Goal: Task Accomplishment & Management: Manage account settings

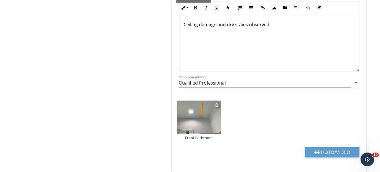
scroll to position [1174, 0]
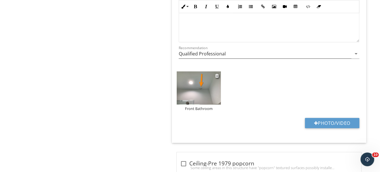
click at [206, 71] on img at bounding box center [199, 87] width 44 height 33
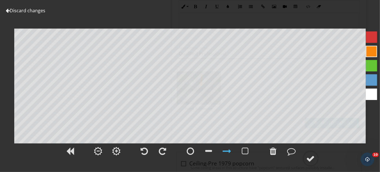
click at [29, 10] on link "Discard changes" at bounding box center [26, 10] width 40 height 6
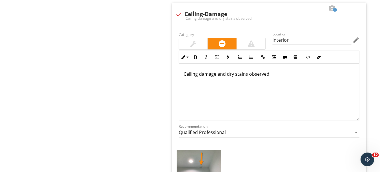
scroll to position [1117, 0]
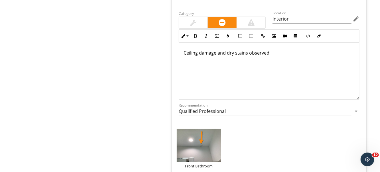
click at [278, 49] on p "Ceiling damage and dry stains observed." at bounding box center [269, 52] width 171 height 7
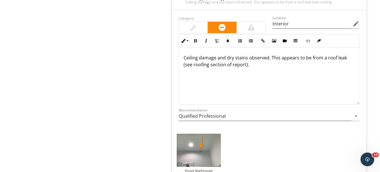
scroll to position [1118, 0]
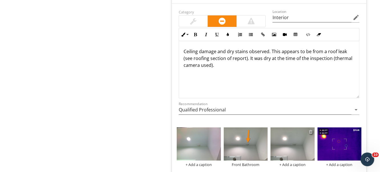
click at [311, 129] on div at bounding box center [311, 131] width 4 height 5
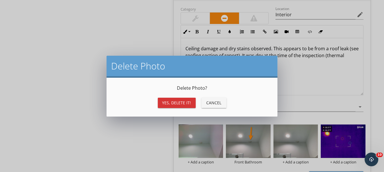
click at [189, 104] on div "Yes, Delete it!" at bounding box center [177, 103] width 29 height 6
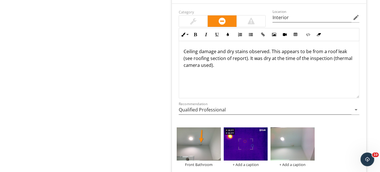
drag, startPoint x: 380, startPoint y: 82, endPoint x: 381, endPoint y: 87, distance: 5.1
click at [380, 87] on html "SPECTORA Greg Suhre National Property Inspections (NPI) Role: Inspector Change …" at bounding box center [190, 132] width 380 height 2500
click at [376, 85] on div "Floors, Walls, Ceilings Info Information 14 check Room Pictures Location Interi…" at bounding box center [273, 167] width 214 height 2399
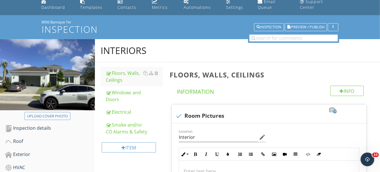
scroll to position [57, 0]
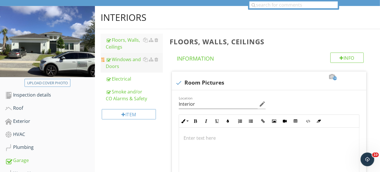
click at [124, 56] on div "Windows and Doors" at bounding box center [134, 63] width 57 height 14
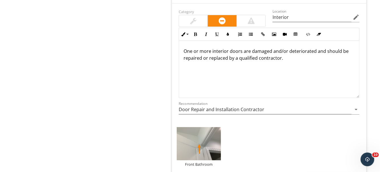
scroll to position [1161, 0]
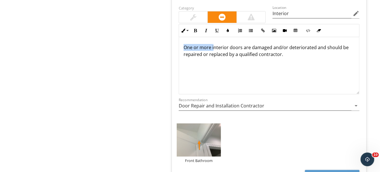
drag, startPoint x: 214, startPoint y: 39, endPoint x: 186, endPoint y: 30, distance: 28.9
click at [181, 37] on div "One or more interior doors are damaged and/or deteriorated and should be repair…" at bounding box center [269, 65] width 180 height 57
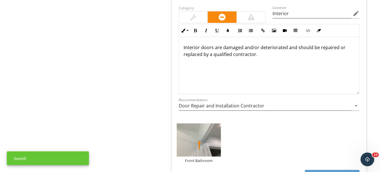
click at [212, 44] on p "Interior doors are damaged and/or deteriorated and should be repaired or replac…" at bounding box center [269, 51] width 171 height 14
click at [251, 44] on p "Interior door are damaged and/or deteriorated and should be repaired or replace…" at bounding box center [269, 51] width 171 height 14
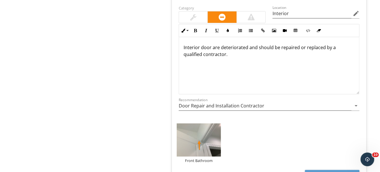
click at [317, 44] on p "Interior door are deteriorated and should be repaired or replaced by a qualifie…" at bounding box center [269, 51] width 171 height 14
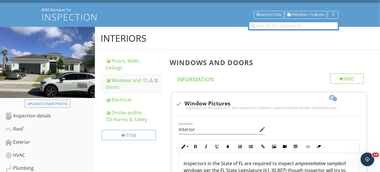
scroll to position [57, 0]
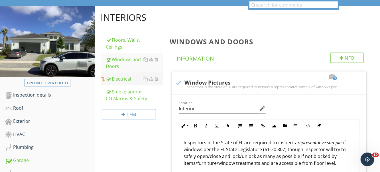
click at [125, 75] on div "Electrical" at bounding box center [134, 78] width 57 height 7
type textarea "<p>Three common window issues every homeowner should be looking for: water intr…"
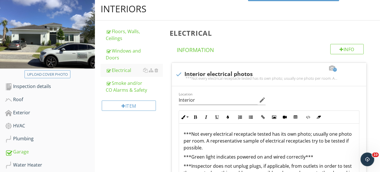
scroll to position [60, 0]
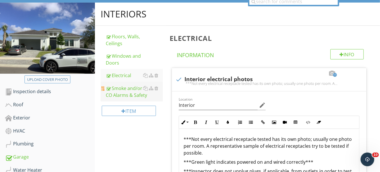
click at [127, 85] on div "Smoke and/or CO Alarms & Safety" at bounding box center [134, 92] width 57 height 14
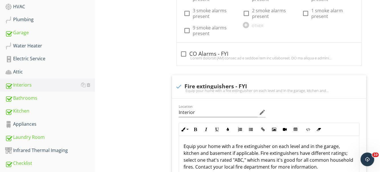
scroll to position [185, 0]
click at [39, 94] on div "Bathrooms" at bounding box center [50, 97] width 90 height 7
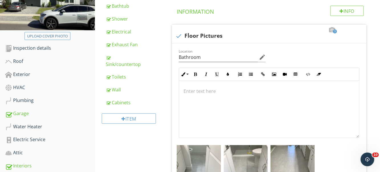
scroll to position [76, 0]
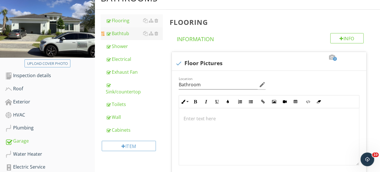
click at [115, 30] on div "Bathtub" at bounding box center [134, 33] width 57 height 7
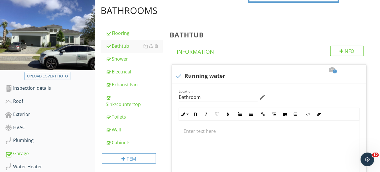
scroll to position [38, 0]
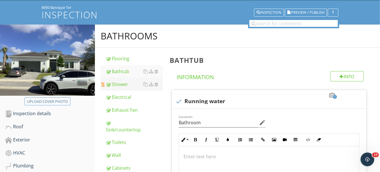
click at [125, 81] on div "Shower" at bounding box center [134, 84] width 57 height 7
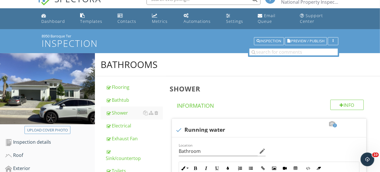
scroll to position [57, 0]
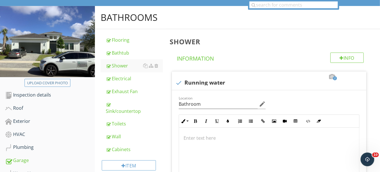
click at [118, 75] on div "Electrical" at bounding box center [134, 78] width 57 height 7
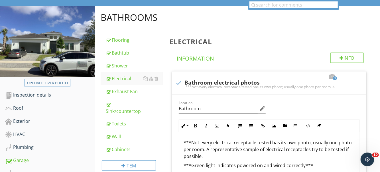
type input "Bathroom"
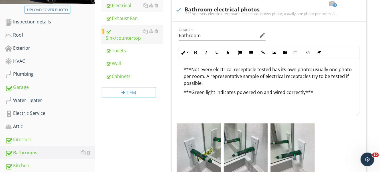
scroll to position [113, 0]
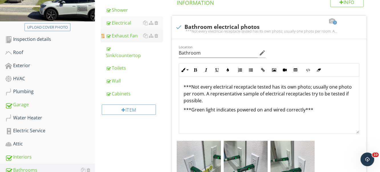
click at [121, 32] on div "Exhaust Fan" at bounding box center [134, 35] width 57 height 7
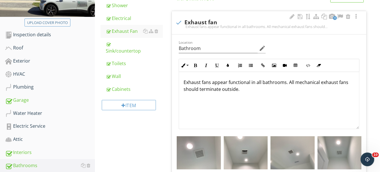
scroll to position [116, 0]
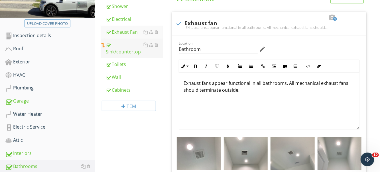
click at [122, 45] on div "Sink/countertop" at bounding box center [134, 48] width 57 height 14
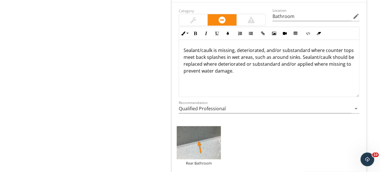
scroll to position [441, 0]
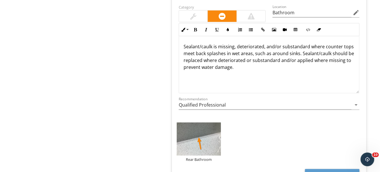
click at [228, 43] on p "Sealant/caulk is missing, deteriorated, and/or substandard where counter tops m…" at bounding box center [269, 56] width 171 height 27
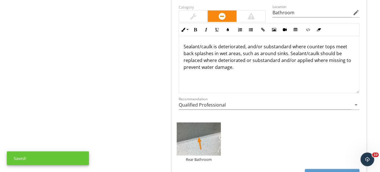
click at [246, 43] on p "Sealant/caulk is deteriorated, and/or substandard where counter tops meet back …" at bounding box center [269, 56] width 171 height 27
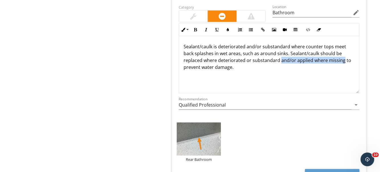
drag, startPoint x: 280, startPoint y: 53, endPoint x: 342, endPoint y: 53, distance: 61.9
click at [342, 53] on p "Sealant/caulk is deteriorated and/or substandard where counter tops meet back s…" at bounding box center [269, 56] width 171 height 27
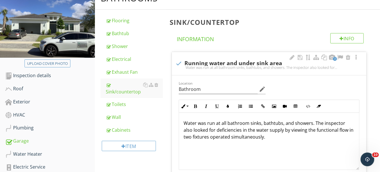
scroll to position [86, 0]
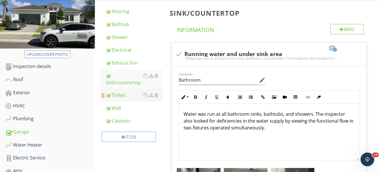
click at [123, 92] on div "Toilets" at bounding box center [134, 95] width 57 height 7
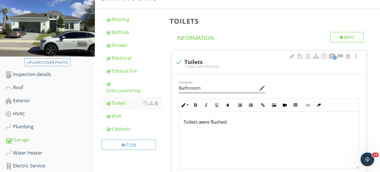
scroll to position [87, 0]
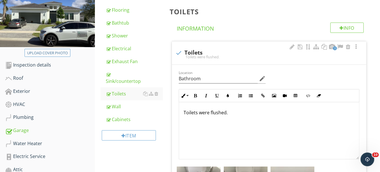
drag, startPoint x: 123, startPoint y: 96, endPoint x: 271, endPoint y: 65, distance: 151.2
click at [123, 100] on link "Wall" at bounding box center [134, 106] width 57 height 13
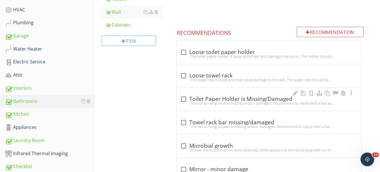
scroll to position [187, 0]
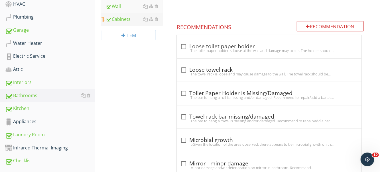
click at [128, 16] on div "Cabinets" at bounding box center [134, 19] width 57 height 7
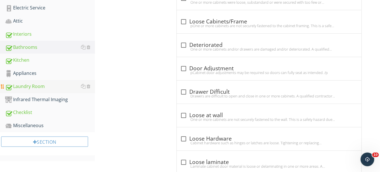
scroll to position [226, 0]
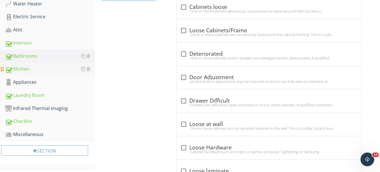
click at [44, 65] on div "Kitchen" at bounding box center [50, 68] width 90 height 7
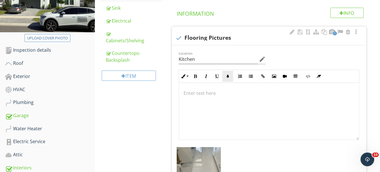
scroll to position [80, 0]
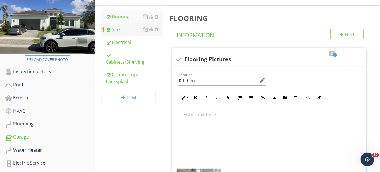
click at [120, 26] on div "Sink" at bounding box center [134, 29] width 57 height 7
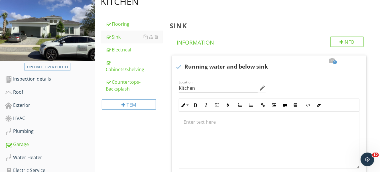
scroll to position [66, 0]
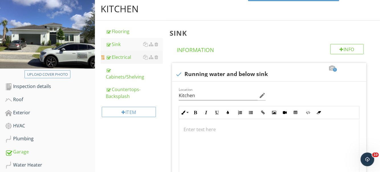
click at [129, 55] on link "Electrical" at bounding box center [134, 57] width 57 height 13
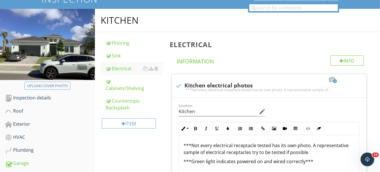
scroll to position [49, 0]
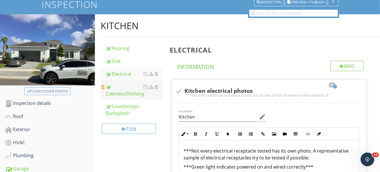
click at [131, 88] on div "Cabinets/Shelving" at bounding box center [134, 90] width 57 height 14
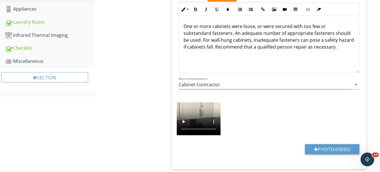
scroll to position [266, 0]
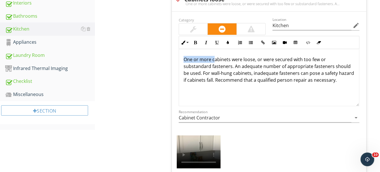
drag, startPoint x: 214, startPoint y: 53, endPoint x: 167, endPoint y: 56, distance: 47.5
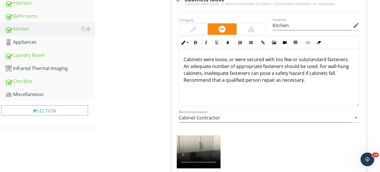
click at [203, 56] on p "Cabinets were loose, or were secured with too few or substandard fasteners. An …" at bounding box center [269, 69] width 171 height 27
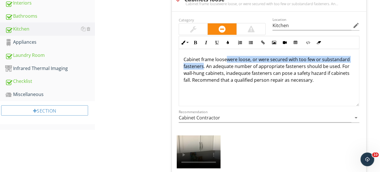
drag, startPoint x: 227, startPoint y: 52, endPoint x: 203, endPoint y: 60, distance: 25.8
click at [203, 60] on p "Cabinet frame loosewere loose, or were secured with too few or substandard fast…" at bounding box center [269, 69] width 171 height 27
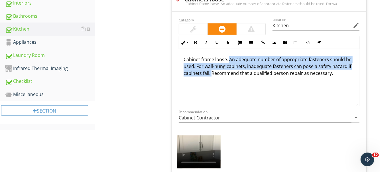
drag, startPoint x: 229, startPoint y: 52, endPoint x: 211, endPoint y: 65, distance: 22.1
click at [211, 65] on p "Cabinet frame loose. An adequate number of appropriate fasteners should be used…" at bounding box center [269, 66] width 171 height 21
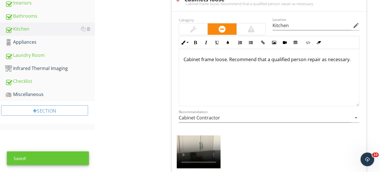
click at [214, 56] on p "Cabinet frame loose. Recommend that a qualified person repair as necessary." at bounding box center [269, 59] width 171 height 7
click at [198, 61] on p "Cabinet frame slightly loose. Recommend that a qualified person repair as neces…" at bounding box center [269, 63] width 171 height 14
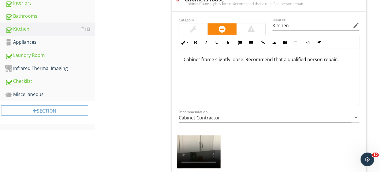
click at [322, 56] on p "Cabinet frame slightly loose. Recommend that a qualified person repair." at bounding box center [269, 59] width 171 height 7
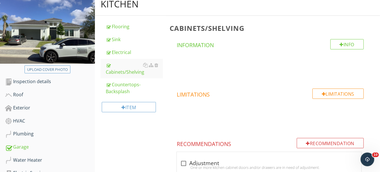
scroll to position [75, 0]
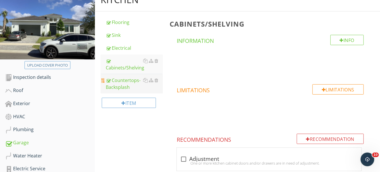
click at [127, 79] on div "Countertops-Backsplash" at bounding box center [134, 84] width 57 height 14
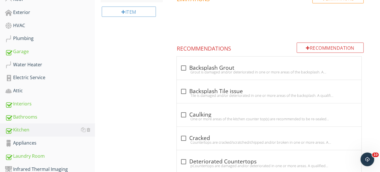
scroll to position [194, 0]
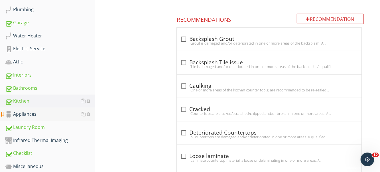
click at [40, 110] on div "Appliances" at bounding box center [50, 113] width 90 height 7
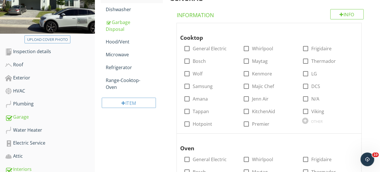
scroll to position [80, 0]
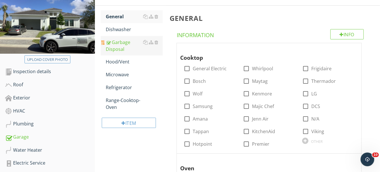
click at [124, 42] on div "Garbage Disposal" at bounding box center [134, 46] width 57 height 14
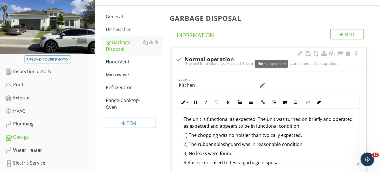
click at [180, 61] on div "The unit is functional as expected. The unit was turned on briefly and operated…" at bounding box center [269, 63] width 188 height 5
checkbox input "true"
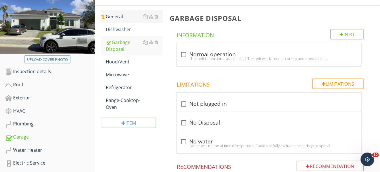
click at [120, 14] on div "General" at bounding box center [134, 16] width 57 height 7
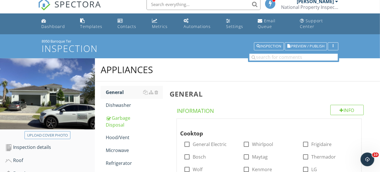
scroll to position [210, 0]
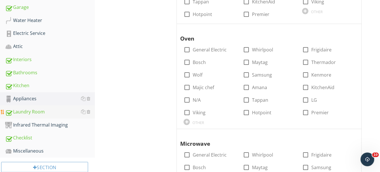
click at [36, 108] on div "Laundry Room" at bounding box center [50, 111] width 90 height 7
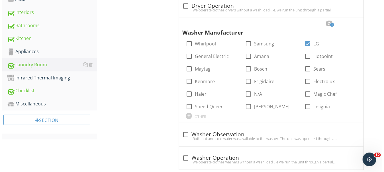
scroll to position [234, 0]
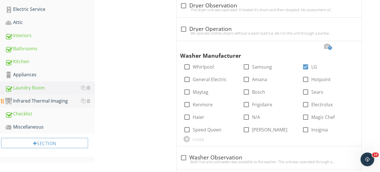
click at [64, 97] on div "Infrared Thermal Imaging" at bounding box center [50, 100] width 90 height 7
type textarea "<p>Every year, dryer duct fires cause $35 million in damages, hundreds of injur…"
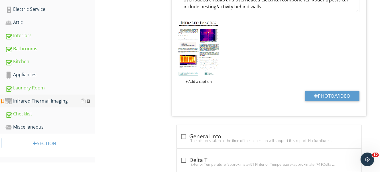
click at [89, 98] on div at bounding box center [89, 100] width 4 height 5
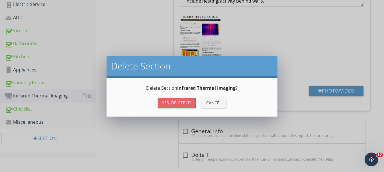
click at [175, 102] on div "Yes, Delete it!" at bounding box center [177, 103] width 29 height 6
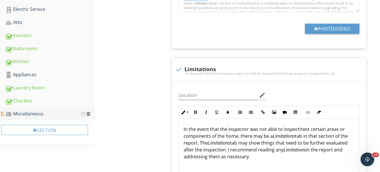
click at [88, 111] on div at bounding box center [89, 113] width 4 height 5
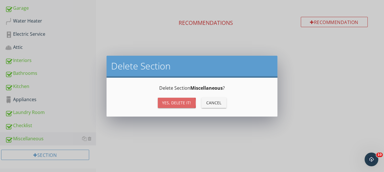
click at [170, 104] on div "Yes, Delete it!" at bounding box center [177, 103] width 29 height 6
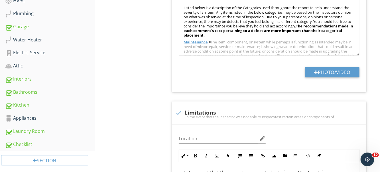
scroll to position [19, 0]
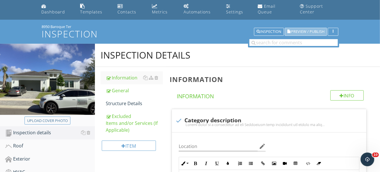
click at [297, 30] on span "Preview / Publish" at bounding box center [307, 32] width 33 height 4
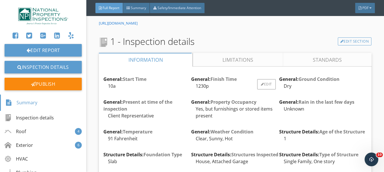
scroll to position [399, 0]
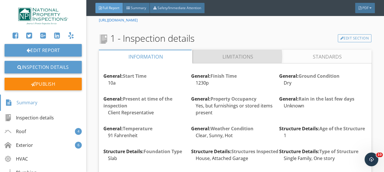
drag, startPoint x: 216, startPoint y: 59, endPoint x: 206, endPoint y: 56, distance: 10.0
click at [215, 58] on link "Limitations" at bounding box center [238, 57] width 90 height 14
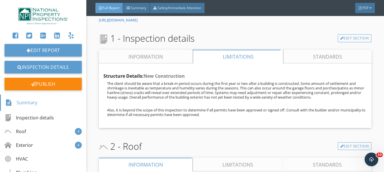
click at [184, 57] on link "Information" at bounding box center [146, 57] width 94 height 14
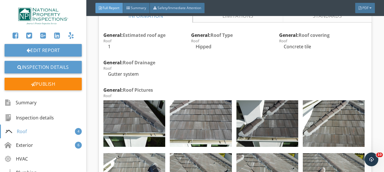
scroll to position [1027, 0]
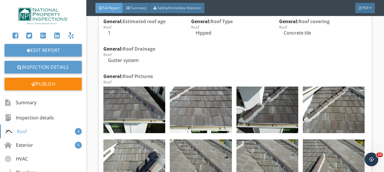
click at [216, 9] on link "Limitations" at bounding box center [238, 2] width 90 height 14
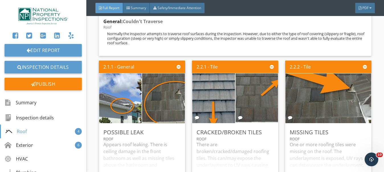
click at [177, 9] on link "Information" at bounding box center [146, 2] width 94 height 14
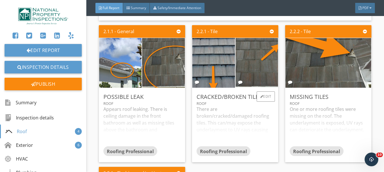
scroll to position [2966, 0]
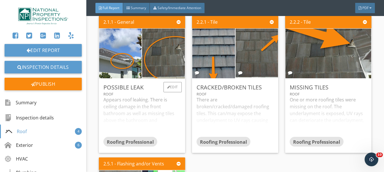
click at [138, 120] on div "Appears roof leaking. There is ceiling damage in the front bathroom as well as …" at bounding box center [142, 116] width 77 height 40
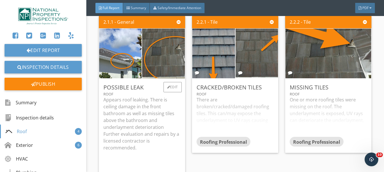
click at [133, 131] on p "Appears roof leaking. There is ceiling damage in the front bathroom as well as …" at bounding box center [142, 123] width 77 height 55
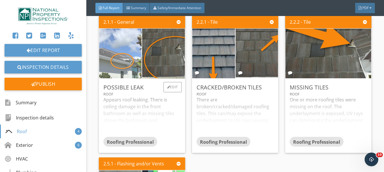
click at [121, 82] on img at bounding box center [120, 53] width 107 height 80
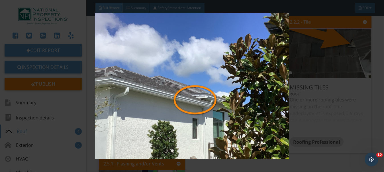
click at [121, 82] on img at bounding box center [192, 86] width 348 height 146
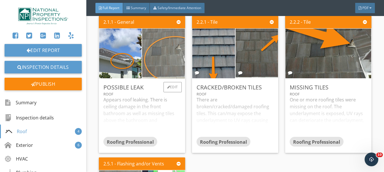
click at [158, 79] on img at bounding box center [163, 53] width 107 height 80
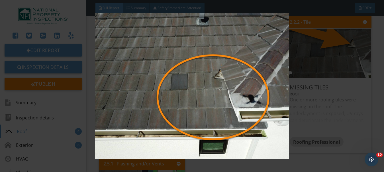
click at [158, 79] on img at bounding box center [192, 86] width 348 height 146
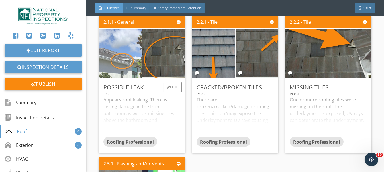
click at [136, 79] on img at bounding box center [120, 53] width 107 height 80
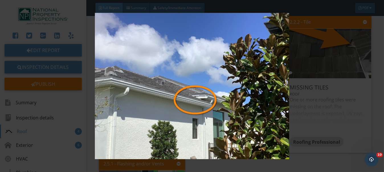
click at [136, 79] on img at bounding box center [192, 86] width 348 height 146
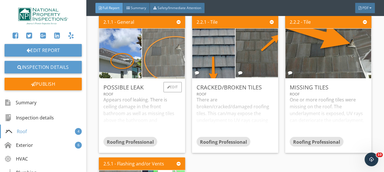
click at [164, 79] on img at bounding box center [163, 53] width 107 height 80
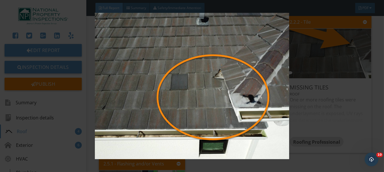
click at [164, 79] on img at bounding box center [192, 86] width 348 height 146
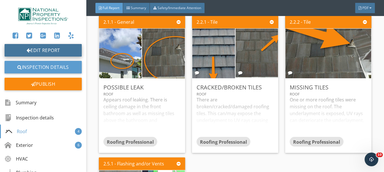
click at [64, 53] on link "Edit Report" at bounding box center [43, 50] width 77 height 13
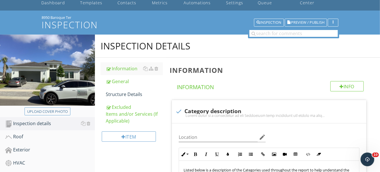
scroll to position [57, 0]
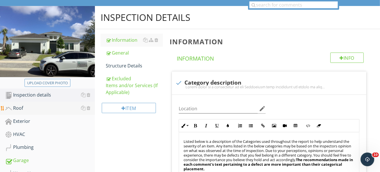
click at [37, 104] on div "Roof" at bounding box center [50, 107] width 90 height 7
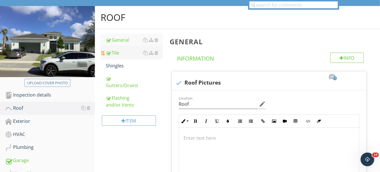
click at [127, 49] on div "Tile" at bounding box center [134, 52] width 57 height 7
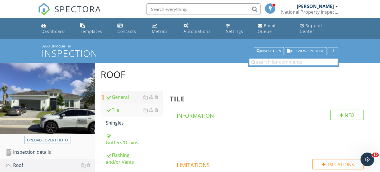
click at [116, 91] on link "General" at bounding box center [134, 97] width 57 height 13
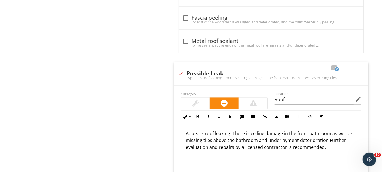
scroll to position [4075, 0]
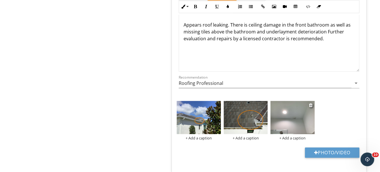
click at [293, 101] on img at bounding box center [293, 117] width 44 height 33
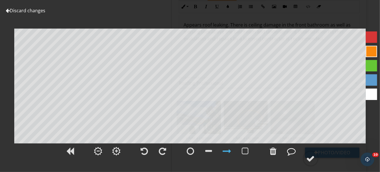
click at [289, 150] on div at bounding box center [291, 151] width 9 height 9
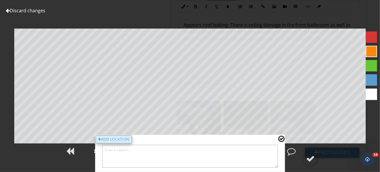
click at [120, 140] on div "Add Location" at bounding box center [114, 139] width 36 height 8
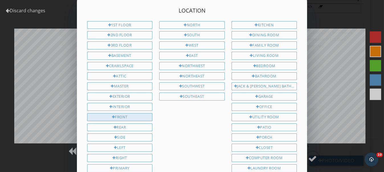
click at [119, 114] on div "Front" at bounding box center [120, 117] width 66 height 8
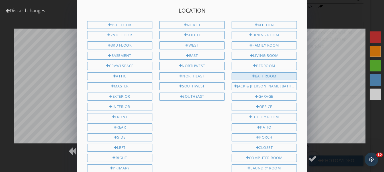
click at [261, 73] on div "Bathroom" at bounding box center [265, 76] width 66 height 8
type input "Front Bathroom"
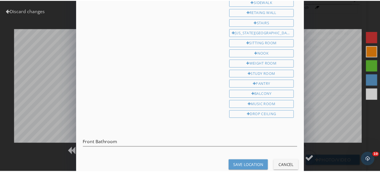
scroll to position [258, 0]
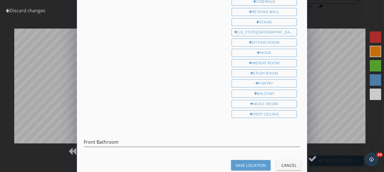
click at [262, 162] on div "Save Location" at bounding box center [251, 165] width 31 height 6
type textarea "Front Bathroom"
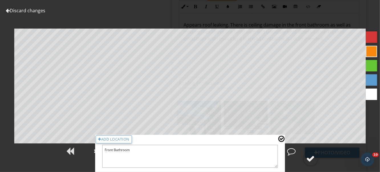
click at [310, 158] on div at bounding box center [311, 158] width 9 height 9
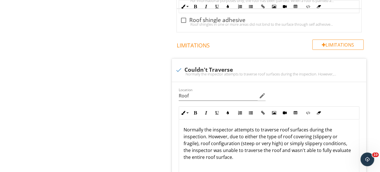
scroll to position [0, 0]
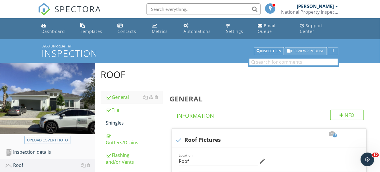
click at [310, 49] on span "Preview / Publish" at bounding box center [307, 51] width 33 height 4
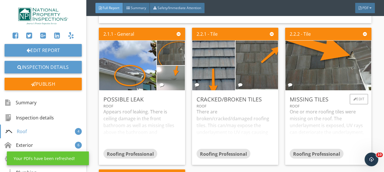
scroll to position [2966, 0]
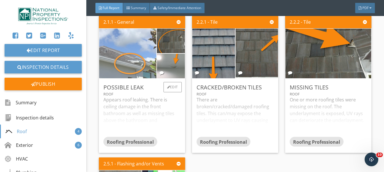
click at [136, 65] on img at bounding box center [127, 54] width 143 height 108
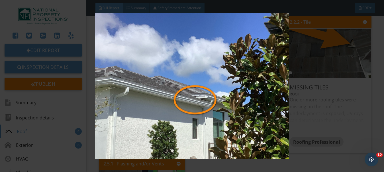
click at [136, 65] on img at bounding box center [192, 86] width 348 height 146
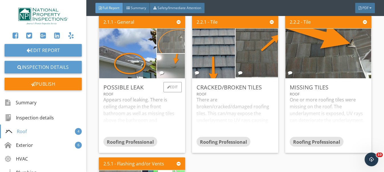
click at [175, 58] on img at bounding box center [171, 41] width 70 height 53
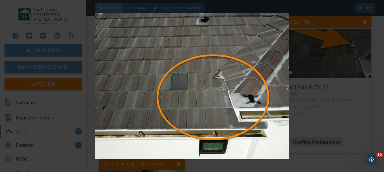
click at [175, 58] on img at bounding box center [192, 86] width 348 height 146
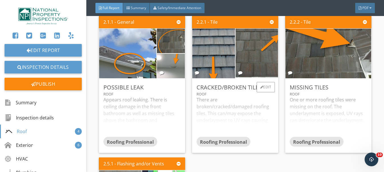
click at [228, 119] on div "There are broken/cracked/damaged roofing tiles. This can/may expose the underla…" at bounding box center [235, 116] width 77 height 40
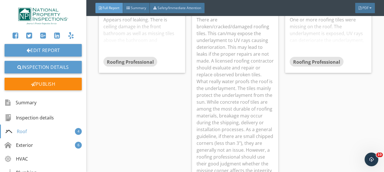
scroll to position [3051, 0]
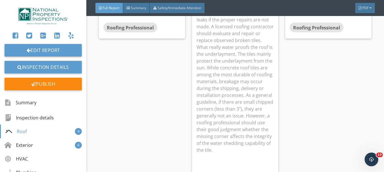
click at [227, 107] on p "There are broken/cracked/damaged roofing tiles. This can/may expose the underla…" at bounding box center [235, 67] width 77 height 171
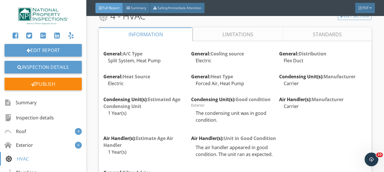
scroll to position [5190, 0]
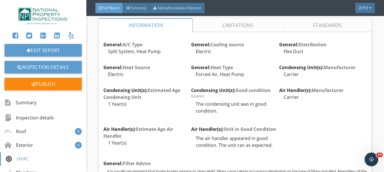
click at [208, 29] on link "Limitations" at bounding box center [238, 25] width 90 height 14
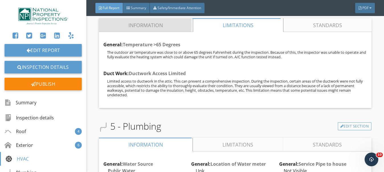
click at [171, 28] on link "Information" at bounding box center [146, 25] width 94 height 14
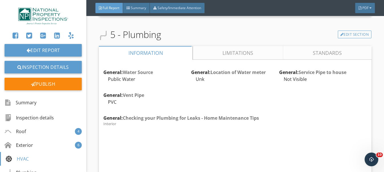
scroll to position [6587, 0]
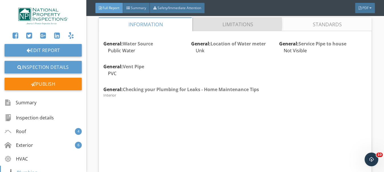
click at [204, 31] on link "Limitations" at bounding box center [238, 24] width 90 height 14
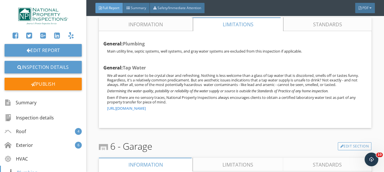
click at [171, 28] on link "Information" at bounding box center [146, 24] width 94 height 14
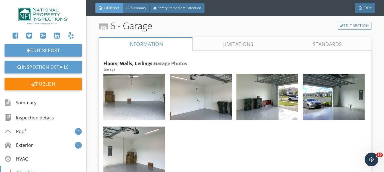
scroll to position [7500, 0]
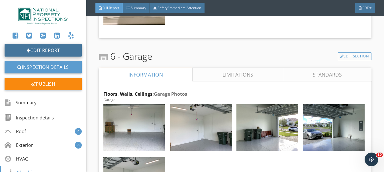
click at [54, 52] on link "Edit Report" at bounding box center [43, 50] width 77 height 13
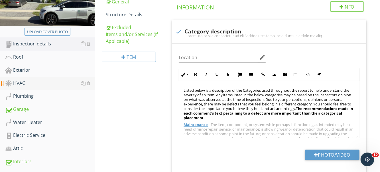
scroll to position [114, 0]
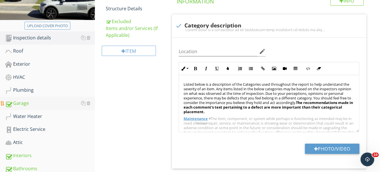
click at [28, 100] on div "Garage" at bounding box center [50, 103] width 90 height 7
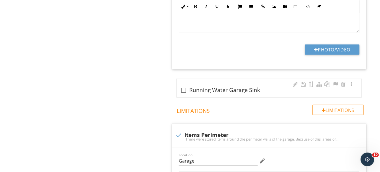
scroll to position [456, 0]
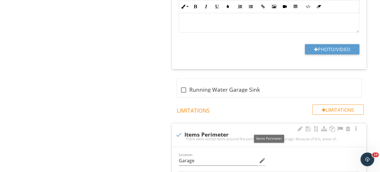
click at [176, 130] on div at bounding box center [179, 135] width 10 height 10
checkbox input "true"
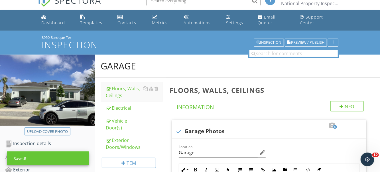
scroll to position [0, 0]
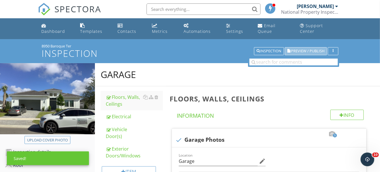
click at [300, 49] on span "Preview / Publish" at bounding box center [307, 51] width 33 height 4
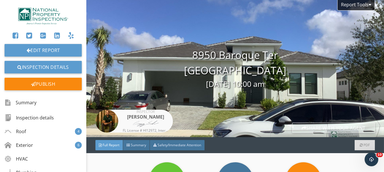
scroll to position [57, 0]
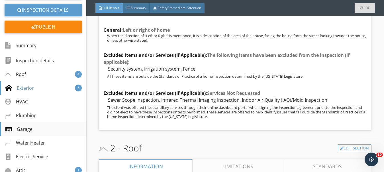
click at [22, 132] on div "Garage" at bounding box center [18, 128] width 27 height 7
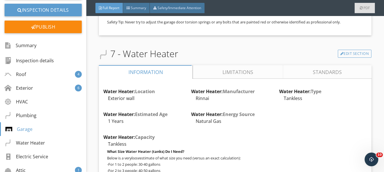
scroll to position [8152, 0]
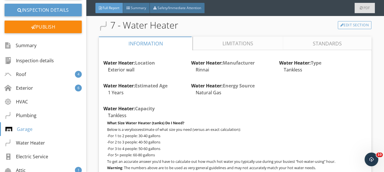
drag, startPoint x: 219, startPoint y: 45, endPoint x: 214, endPoint y: 42, distance: 5.7
click at [217, 45] on link "Limitations" at bounding box center [238, 43] width 90 height 14
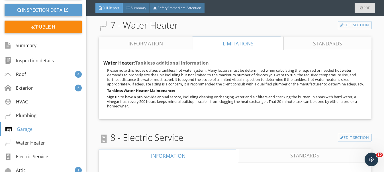
click at [170, 40] on link "Information" at bounding box center [146, 43] width 94 height 14
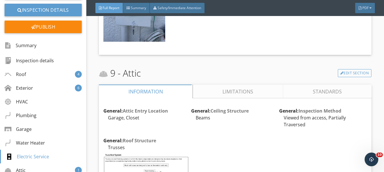
scroll to position [9806, 0]
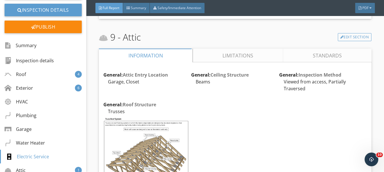
click at [212, 53] on link "Limitations" at bounding box center [238, 55] width 90 height 14
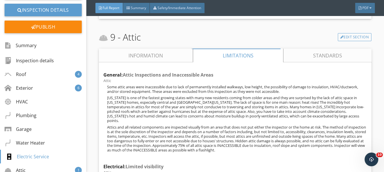
click at [182, 53] on link "Information" at bounding box center [146, 55] width 94 height 14
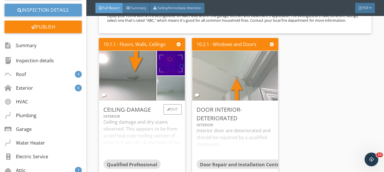
scroll to position [12515, 0]
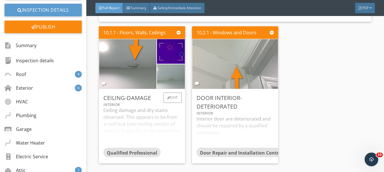
click at [145, 107] on div "Ceiling damage and dry stains observed. This appears to be from a roof leak (se…" at bounding box center [142, 127] width 77 height 40
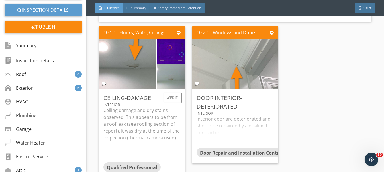
click at [149, 107] on p "Ceiling damage and dry stains observed. This appears to be from a roof leak (se…" at bounding box center [142, 124] width 77 height 34
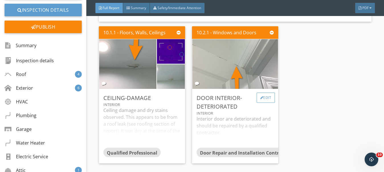
click at [267, 92] on div "Edit" at bounding box center [266, 97] width 19 height 10
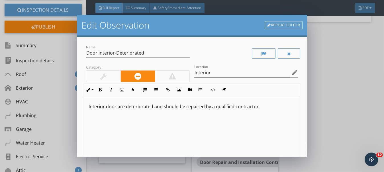
click at [120, 106] on p "Interior door are deteriorated and should be repaired by a qualified contractor." at bounding box center [192, 106] width 207 height 7
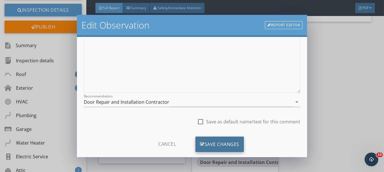
scroll to position [104, 0]
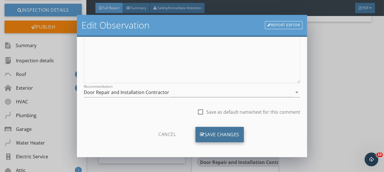
click at [211, 132] on div "Save Changes" at bounding box center [220, 134] width 48 height 15
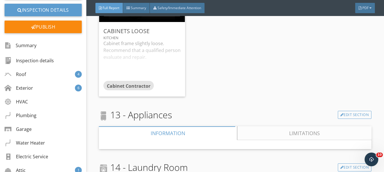
scroll to position [14197, 0]
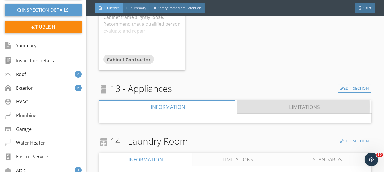
click at [243, 100] on link "Limitations" at bounding box center [305, 107] width 135 height 14
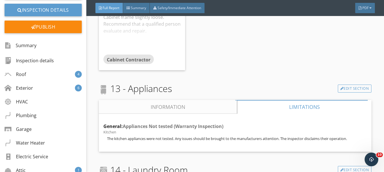
click at [201, 100] on link "Information" at bounding box center [168, 107] width 138 height 14
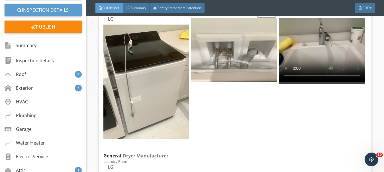
scroll to position [14283, 0]
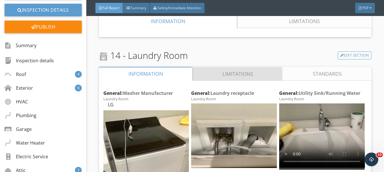
click at [222, 67] on link "Limitations" at bounding box center [238, 74] width 90 height 14
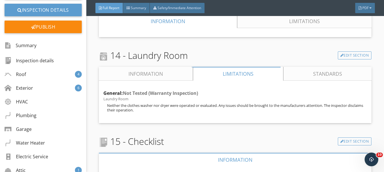
click at [172, 67] on link "Information" at bounding box center [146, 74] width 94 height 14
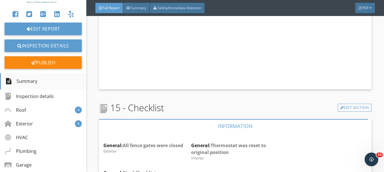
scroll to position [0, 0]
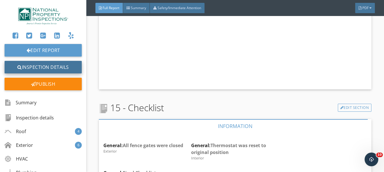
click at [41, 65] on link "Inspection Details" at bounding box center [43, 67] width 77 height 13
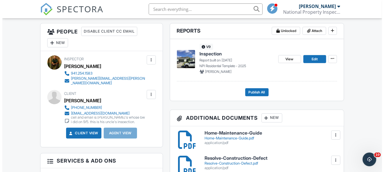
scroll to position [169, 0]
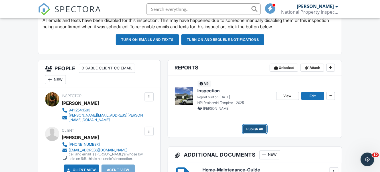
click at [251, 132] on span "Publish All" at bounding box center [255, 129] width 17 height 6
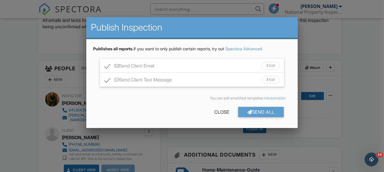
click at [108, 80] on label "Send Client Text Message" at bounding box center [138, 80] width 67 height 7
checkbox input "false"
click at [269, 67] on div "Edit" at bounding box center [271, 66] width 18 height 8
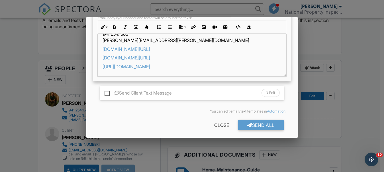
scroll to position [96, 0]
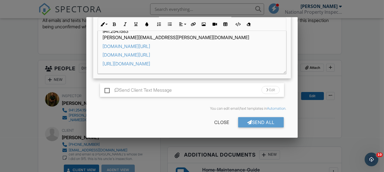
click at [254, 120] on div "Send All" at bounding box center [261, 122] width 46 height 10
